Goal: Transaction & Acquisition: Purchase product/service

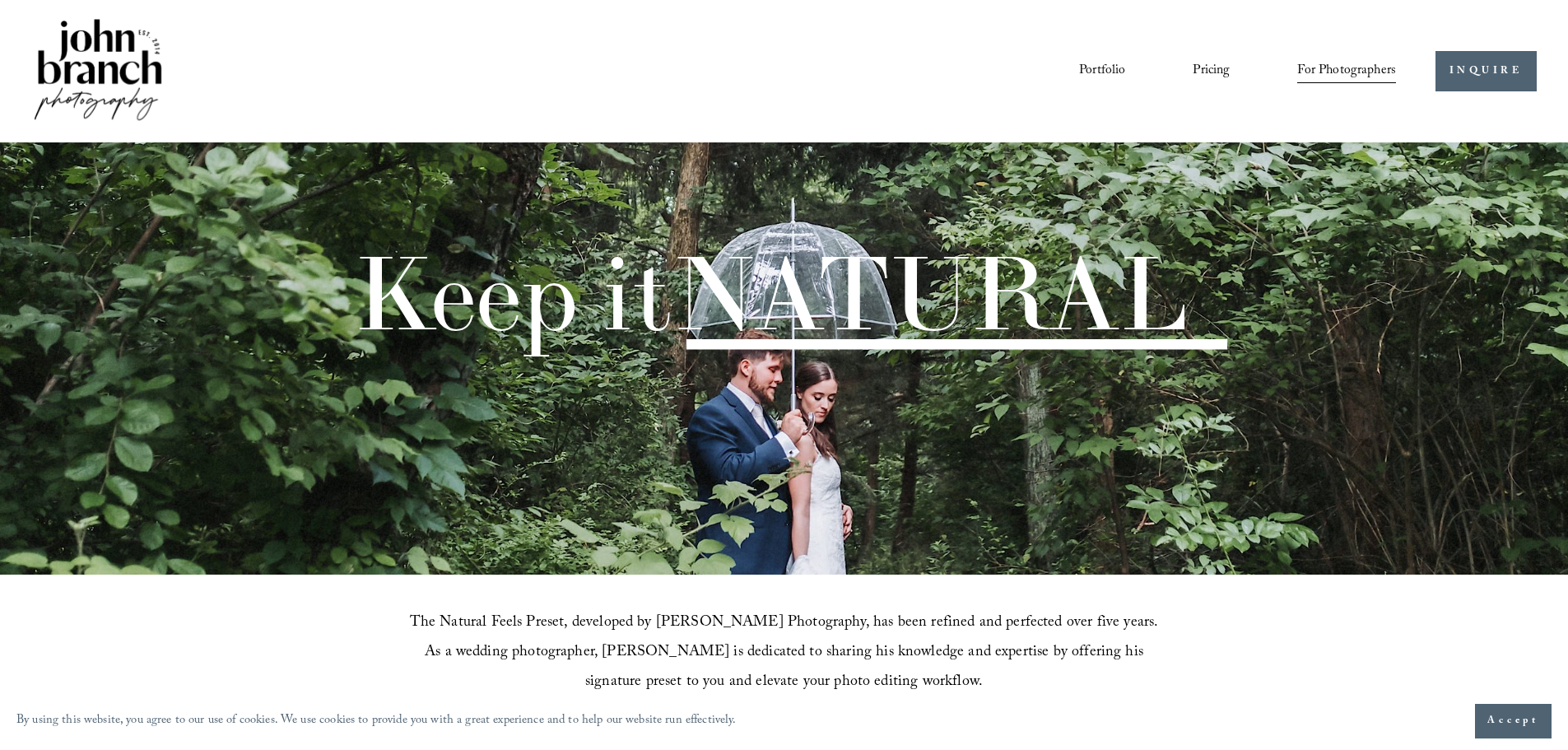
click at [0, 0] on span "Presets" at bounding box center [0, 0] width 0 height 0
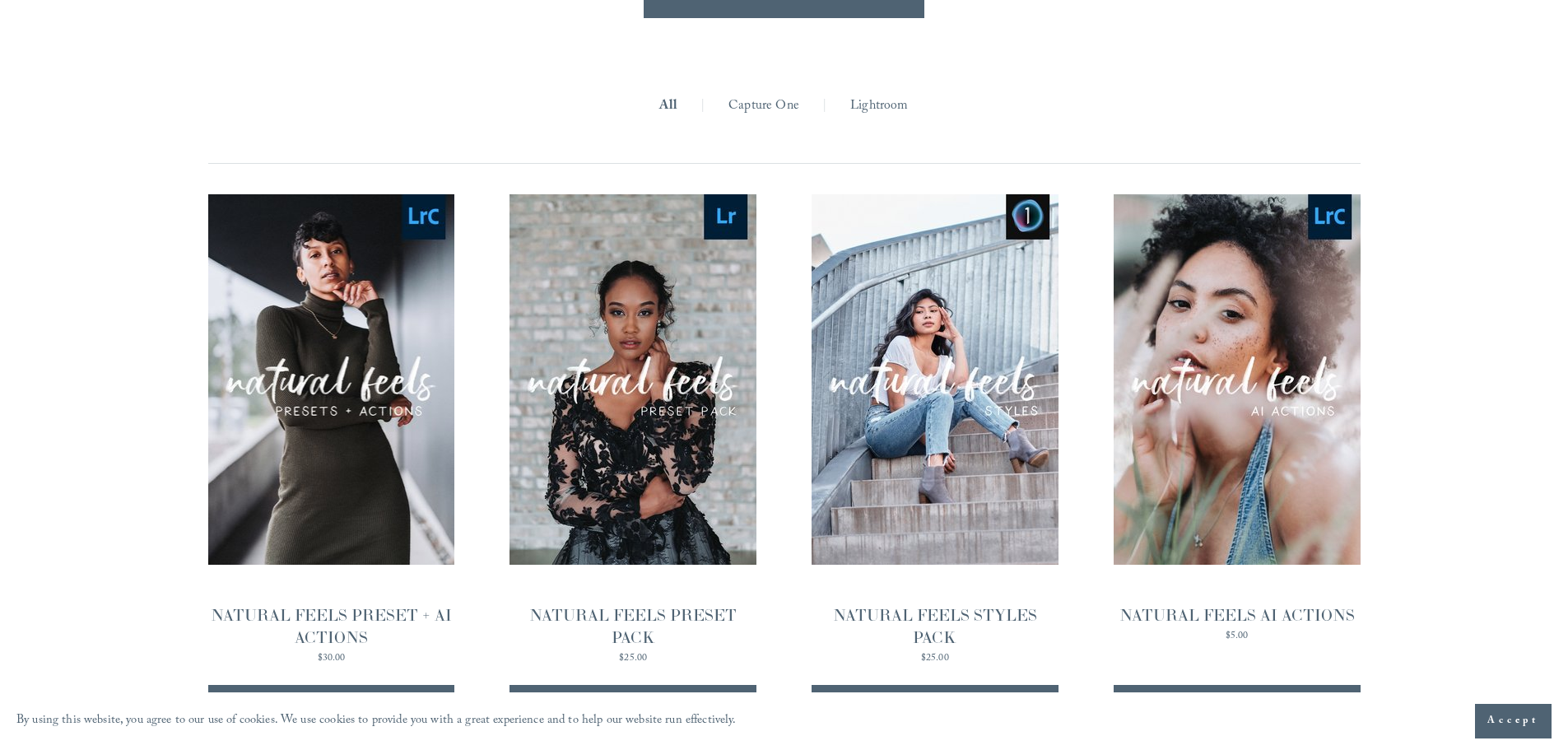
scroll to position [1640, 0]
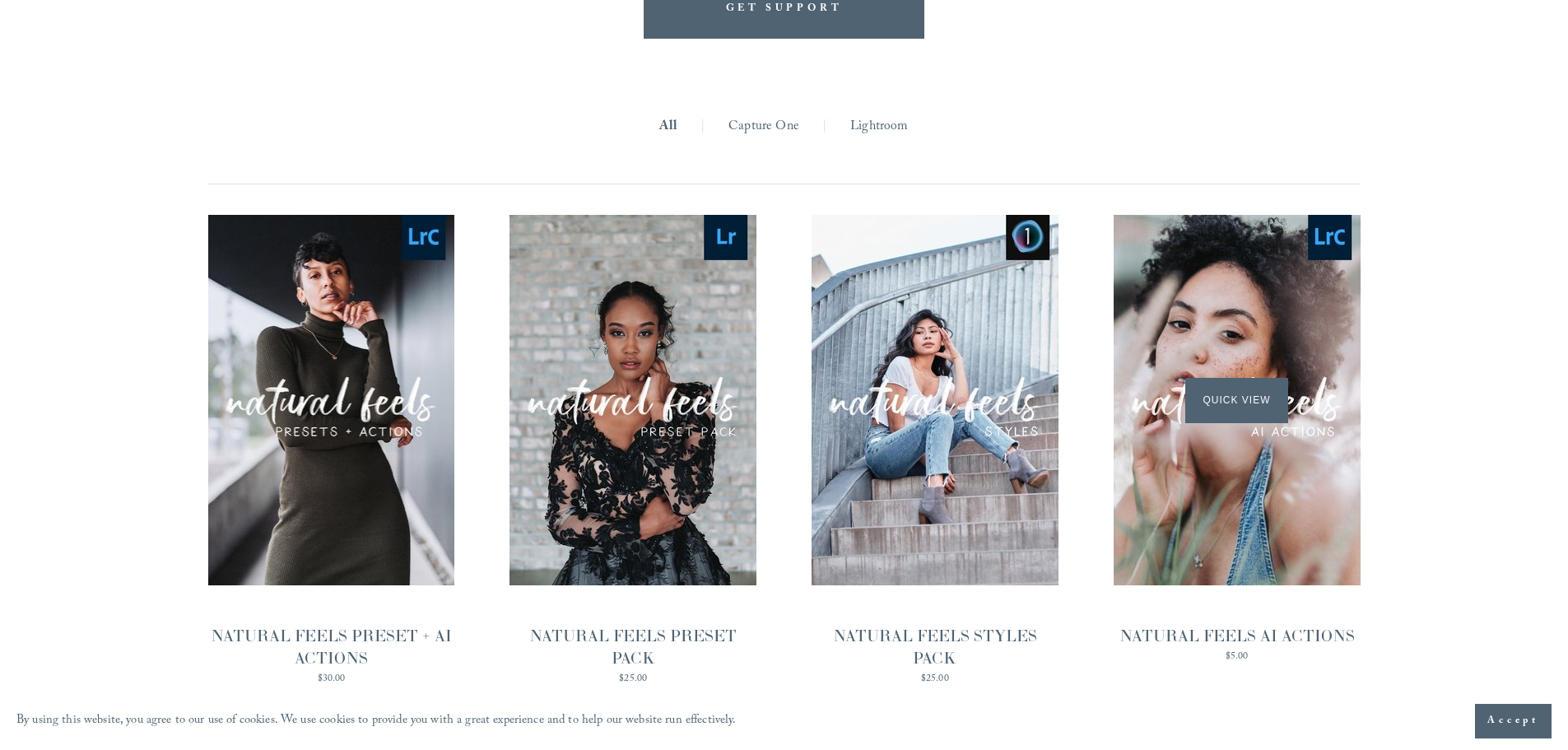
click at [1246, 378] on span "Quick View" at bounding box center [1237, 400] width 102 height 45
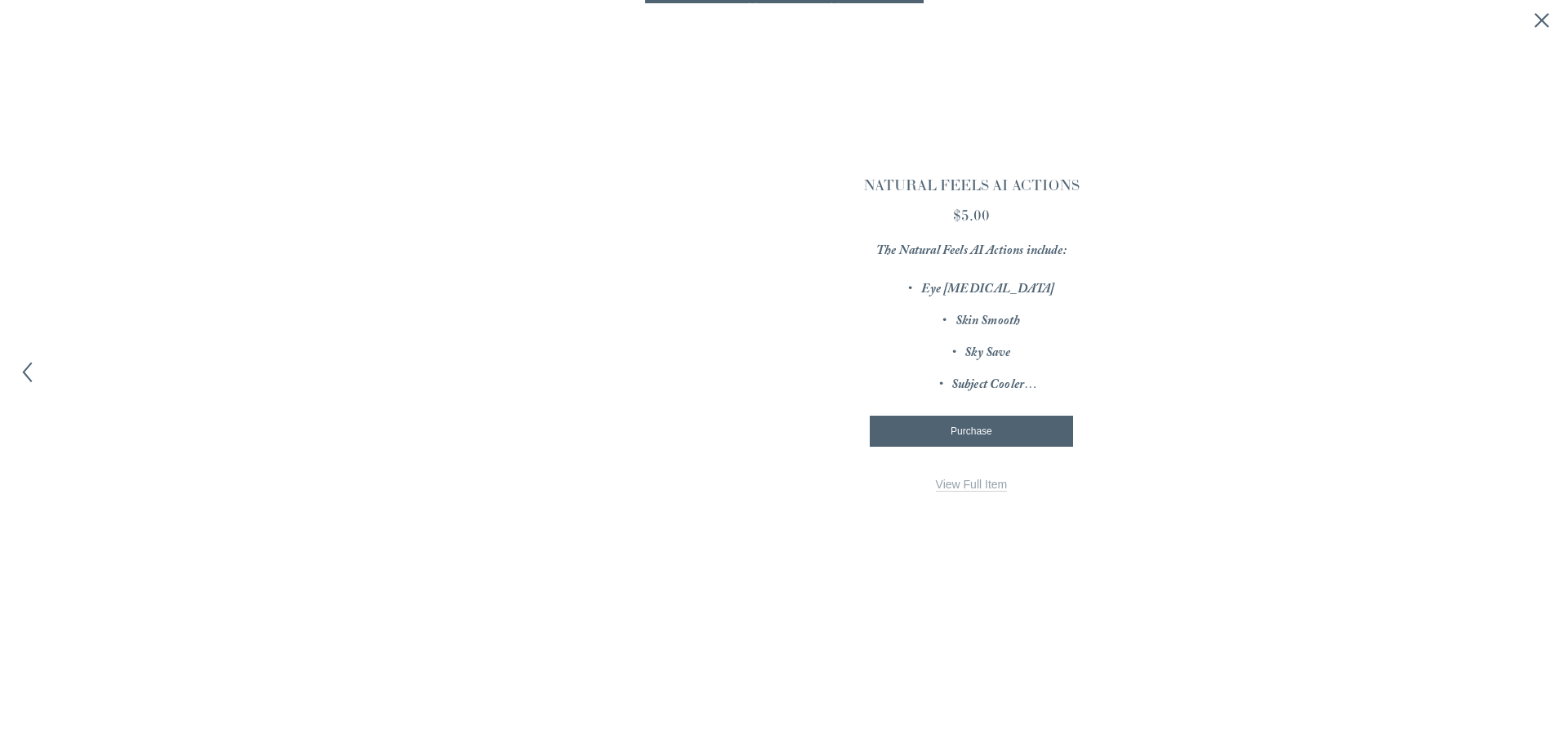
scroll to position [1630, 0]
click at [961, 491] on link "View Full Item" at bounding box center [970, 486] width 72 height 14
